Goal: Task Accomplishment & Management: Use online tool/utility

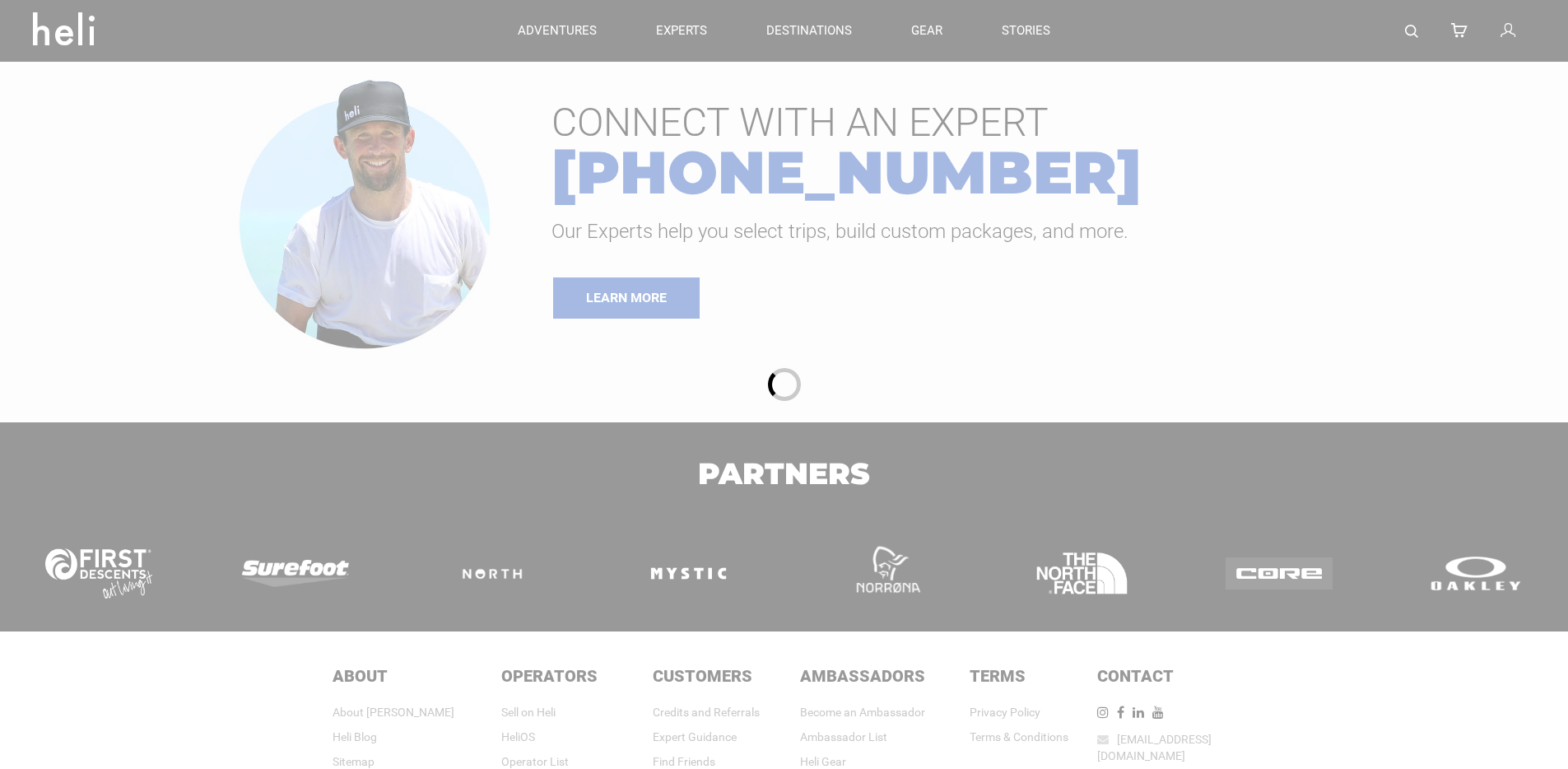
type input "Surf"
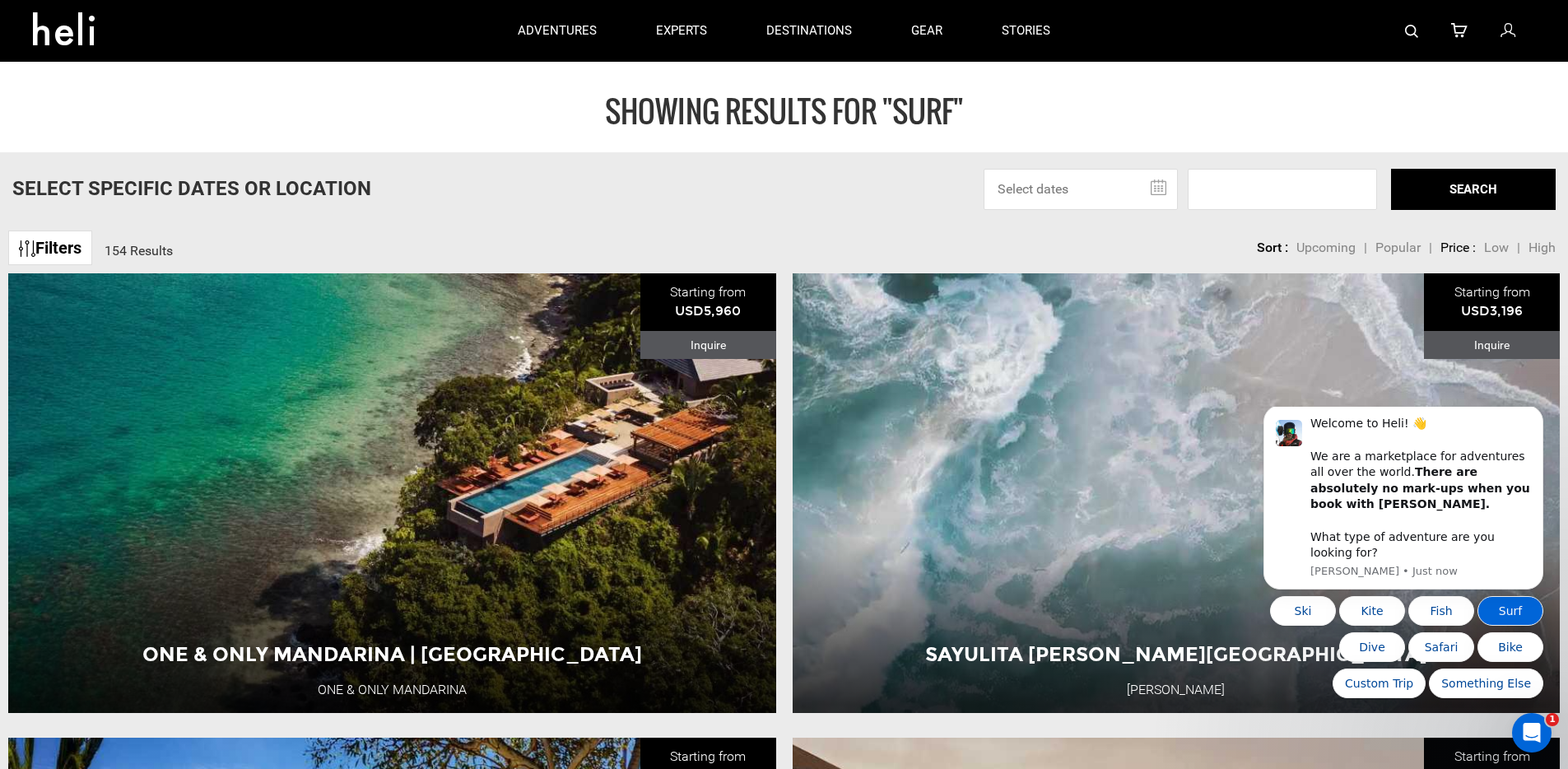
click at [1508, 611] on button "Surf" at bounding box center [1510, 611] width 66 height 30
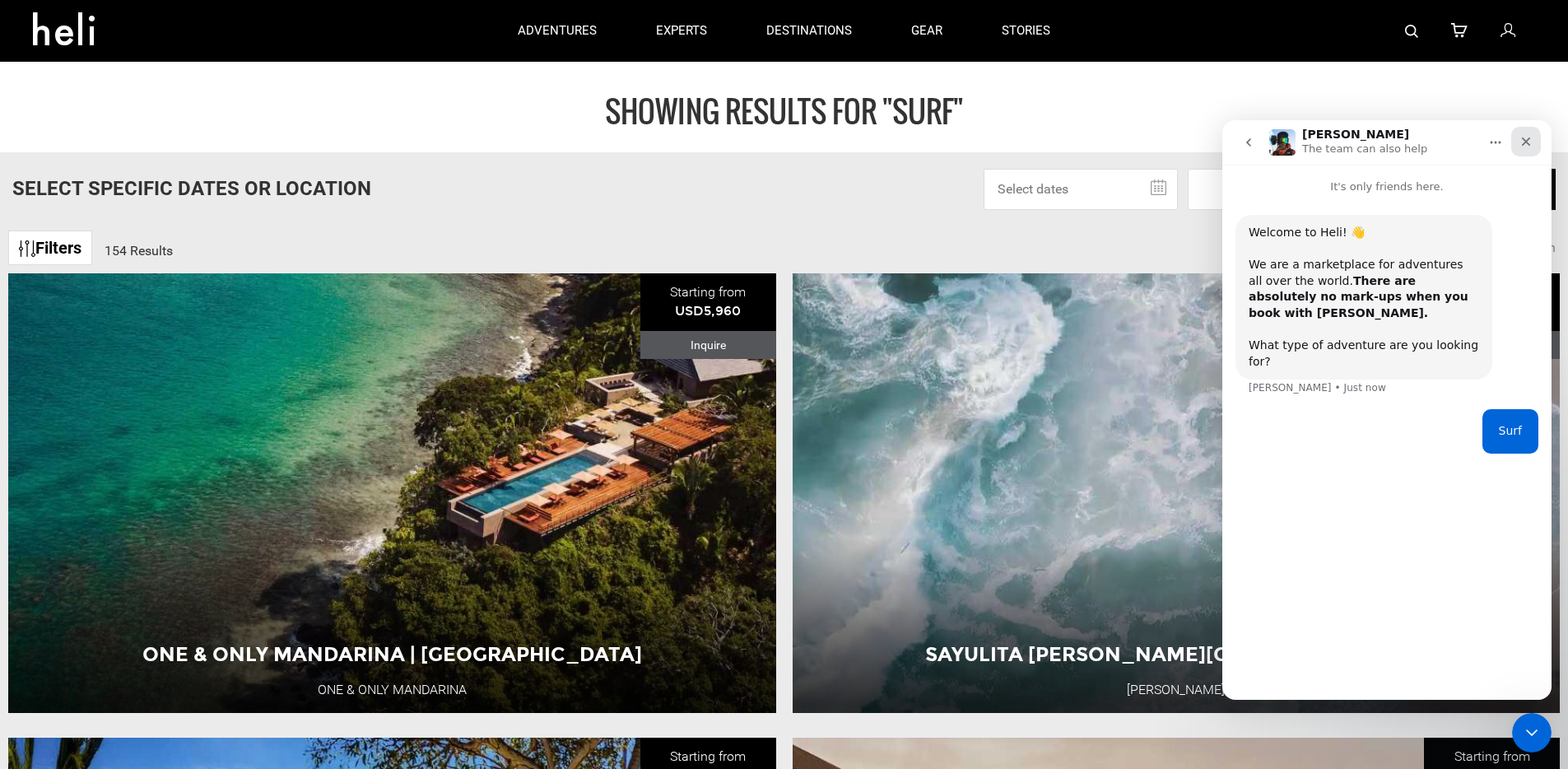
click at [1527, 138] on icon "Close" at bounding box center [1526, 141] width 13 height 13
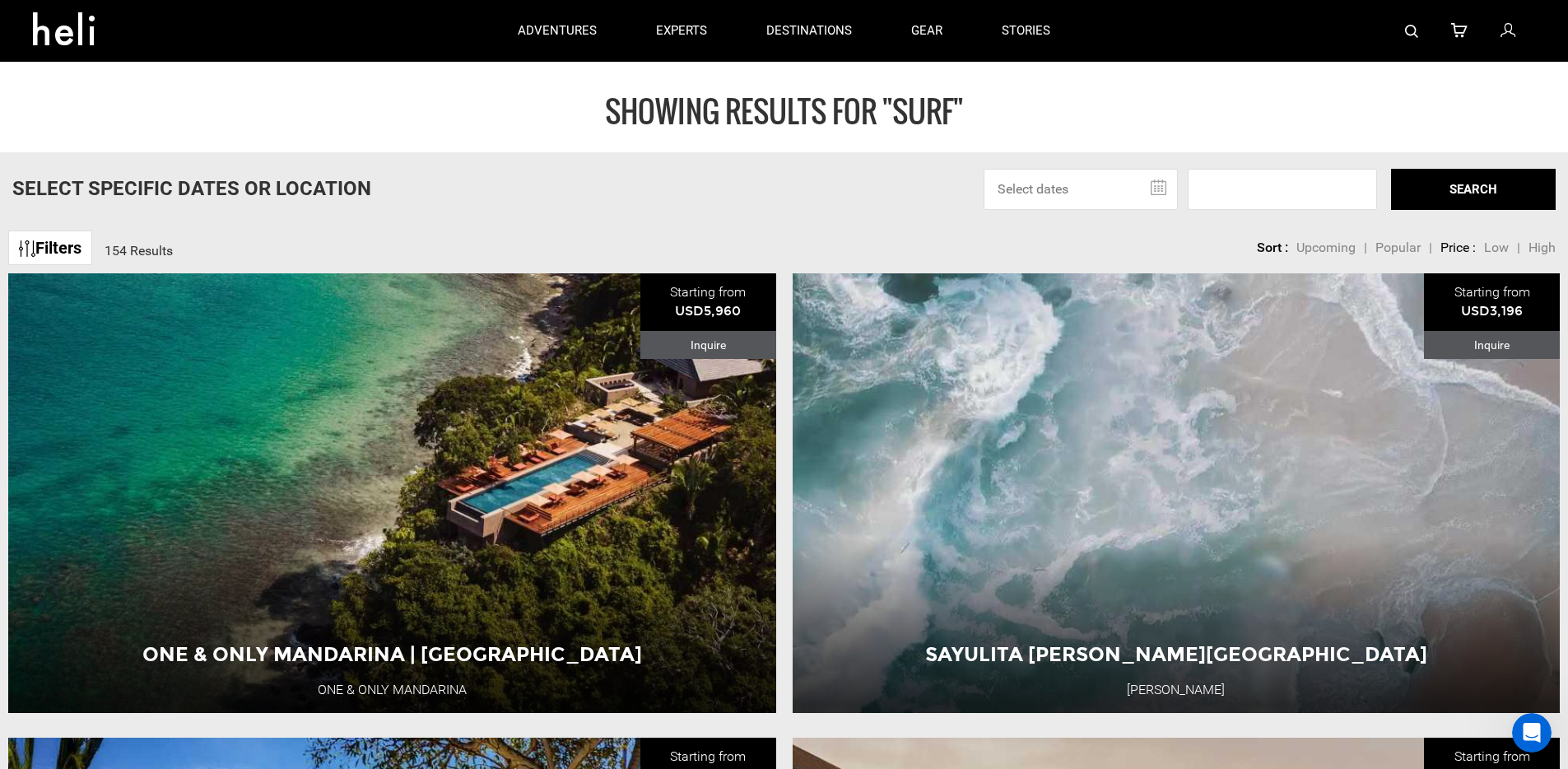
click at [1308, 93] on div "SHOWING RESULTS FOR "Surf"" at bounding box center [784, 106] width 1568 height 90
click at [1071, 182] on input "text" at bounding box center [1081, 189] width 195 height 41
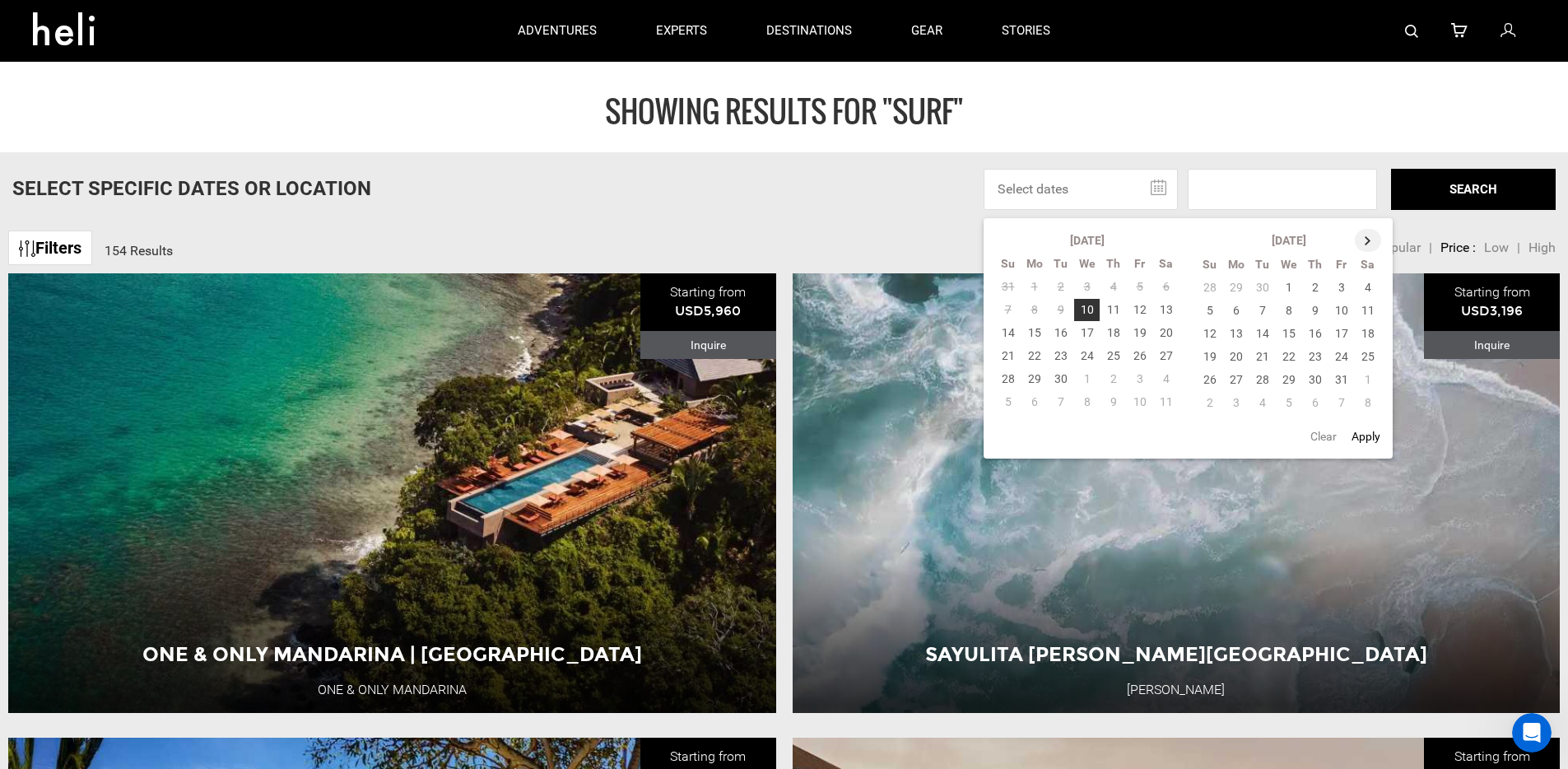
click at [1371, 243] on th at bounding box center [1368, 239] width 27 height 23
click at [1370, 308] on td "8" at bounding box center [1368, 310] width 27 height 23
click at [1368, 356] on td "22" at bounding box center [1368, 356] width 27 height 23
click at [1366, 441] on button "Apply" at bounding box center [1365, 437] width 39 height 30
type input "[DATE] - [DATE]"
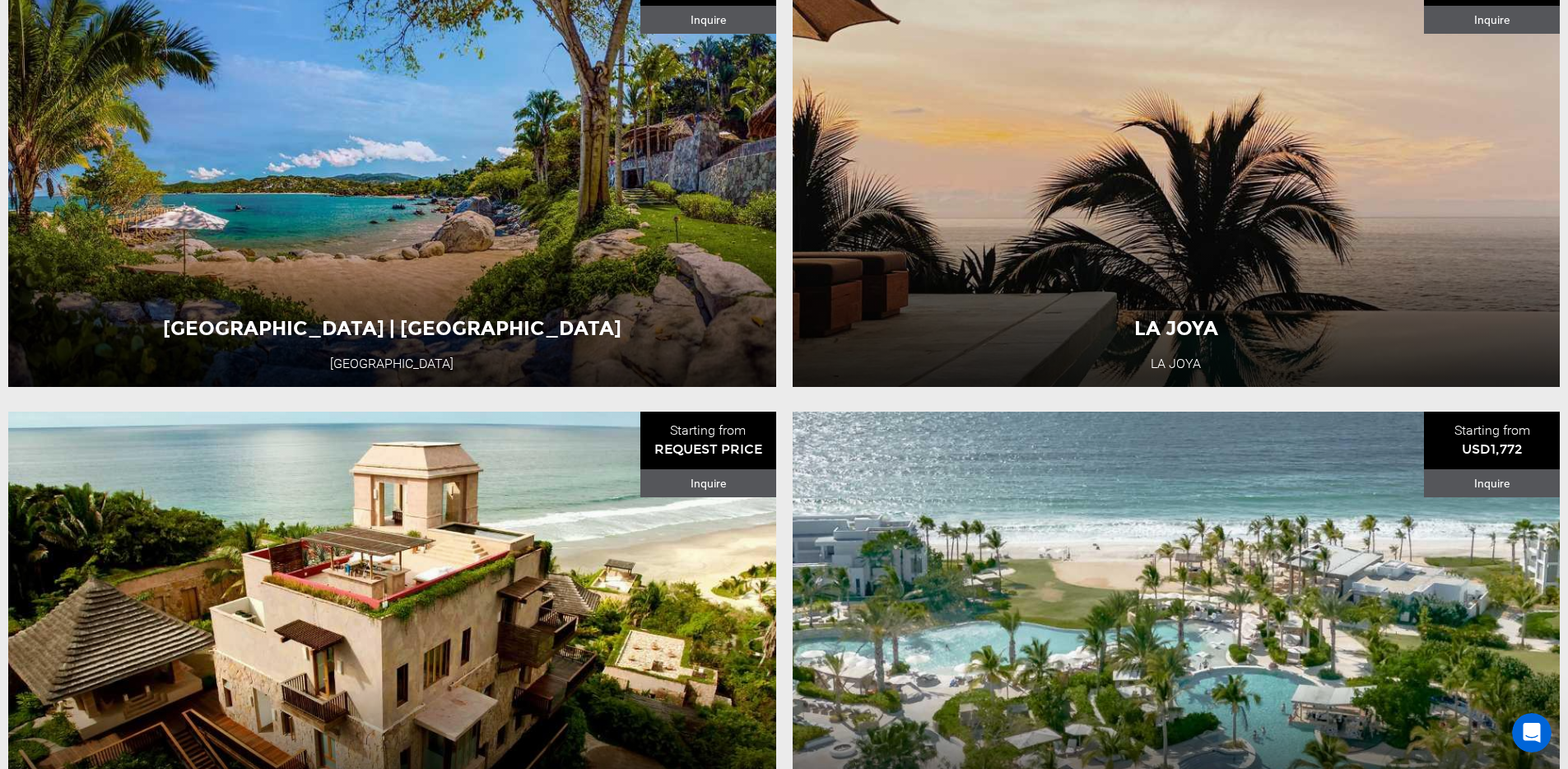
scroll to position [912, 0]
